Goal: Answer question/provide support

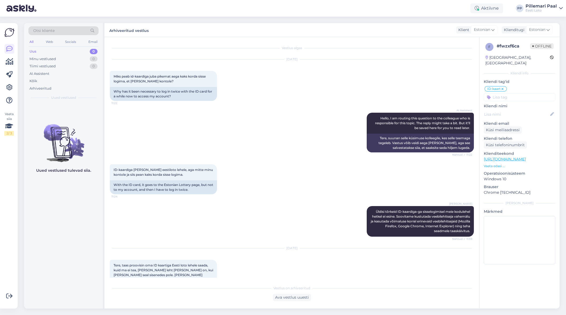
scroll to position [196, 0]
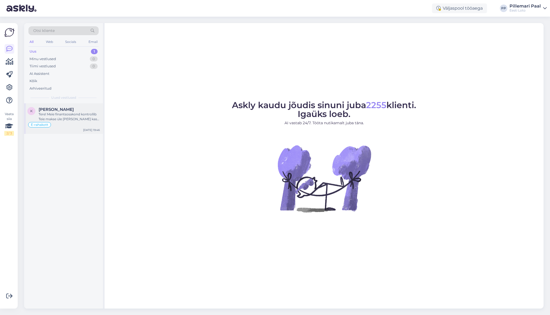
click at [63, 117] on div "Tere! Meie finantsosakond kontrollib Teie makse üle ja makse kas tagastatakse T…" at bounding box center [69, 117] width 61 height 10
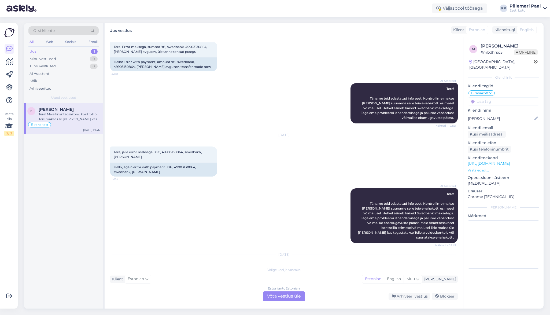
scroll to position [619, 0]
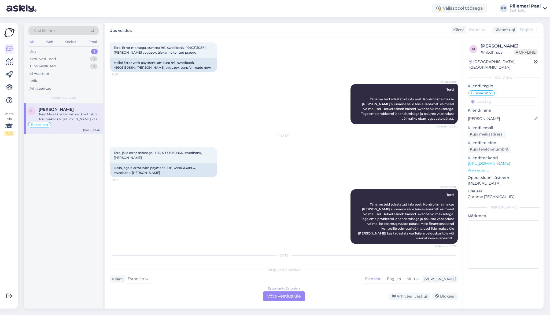
click at [284, 295] on div "Estonian to Estonian Võta vestlus üle" at bounding box center [284, 296] width 42 height 10
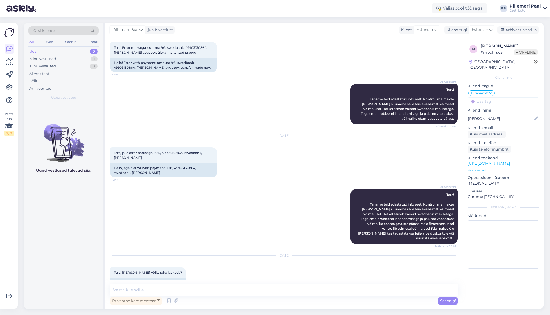
click at [246, 183] on div "AI Assistent Tere! Täname teid edastatud info eest. Kontrollime makse üle ja su…" at bounding box center [284, 216] width 348 height 66
click at [170, 151] on span "Tere, jälle error maksega. 10€, 49903130864, swedbank, Kelli Avguzev" at bounding box center [158, 155] width 89 height 9
copy span "49903130864"
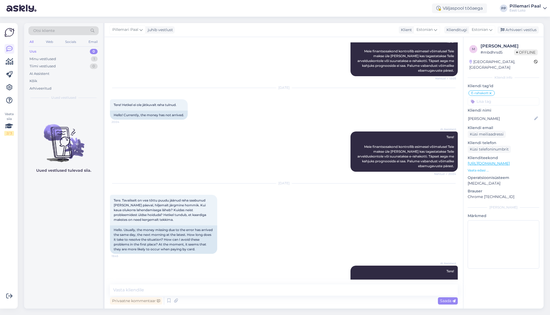
scroll to position [890, 0]
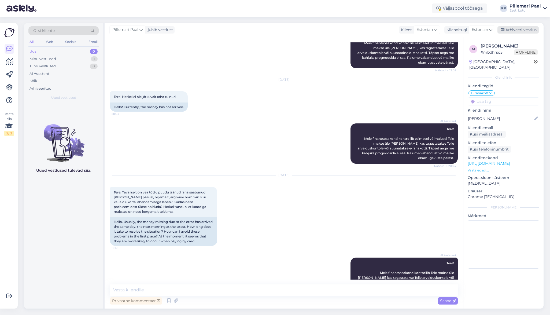
click at [519, 31] on div "Arhiveeri vestlus" at bounding box center [517, 29] width 41 height 7
